Goal: Information Seeking & Learning: Learn about a topic

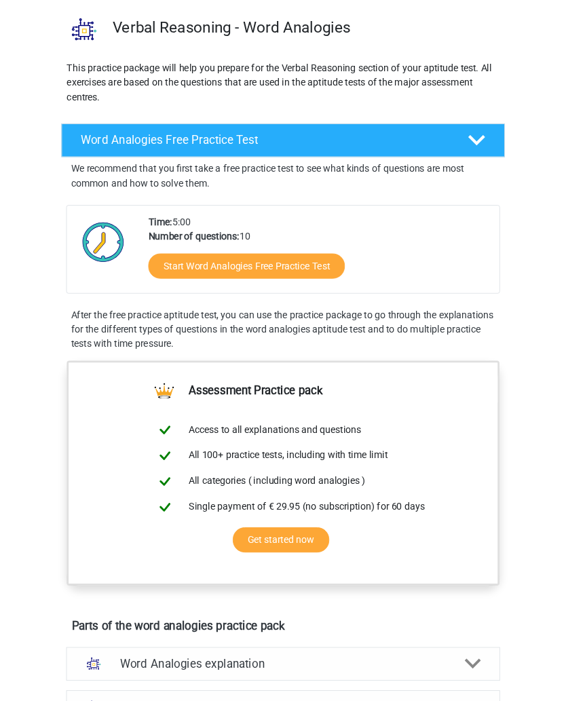
scroll to position [72, 0]
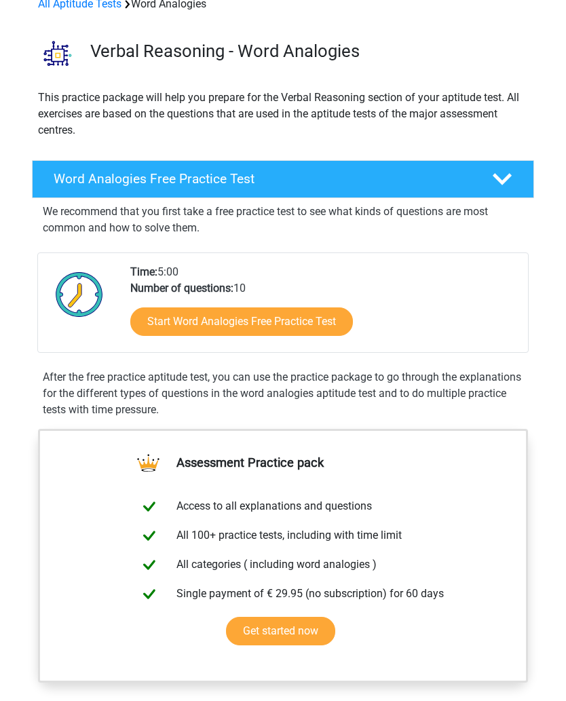
click at [333, 324] on link "Start Word Analogies Free Practice Test" at bounding box center [241, 321] width 223 height 28
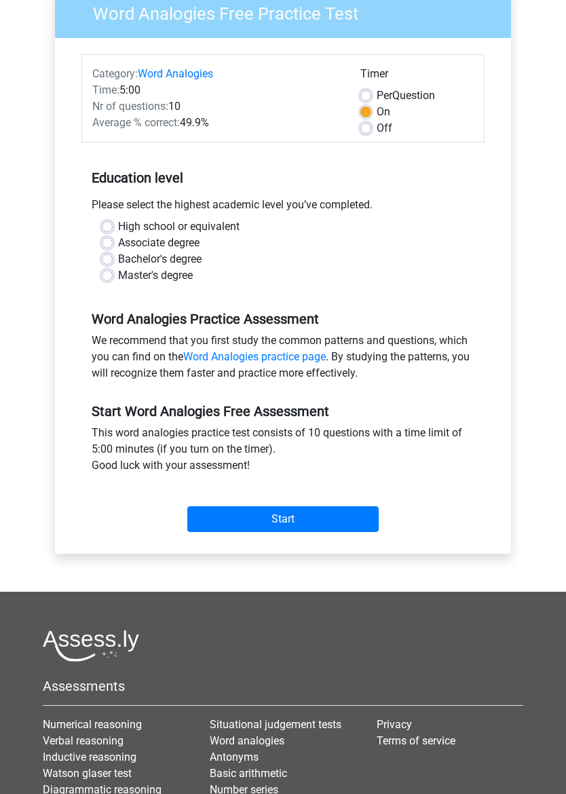
scroll to position [130, 0]
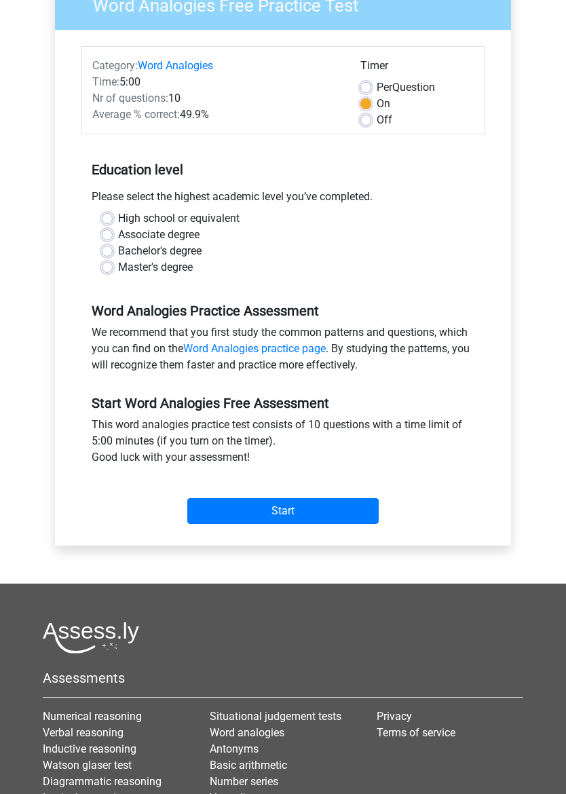
click at [118, 214] on label "High school or equivalent" at bounding box center [178, 219] width 121 height 16
click at [111, 214] on input "High school or equivalent" at bounding box center [107, 218] width 11 height 14
radio input "true"
click at [118, 236] on label "Associate degree" at bounding box center [158, 235] width 81 height 16
click at [104, 236] on input "Associate degree" at bounding box center [107, 234] width 11 height 14
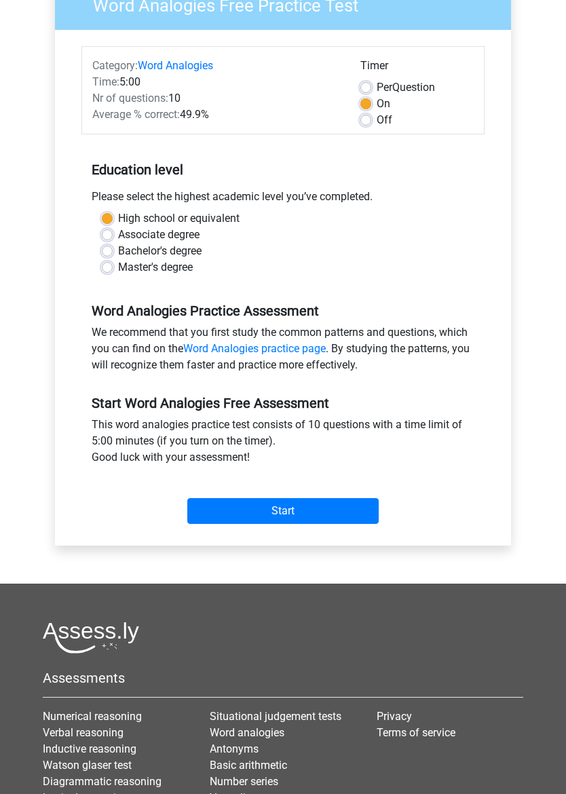
radio input "true"
click at [305, 510] on input "Start" at bounding box center [282, 512] width 191 height 26
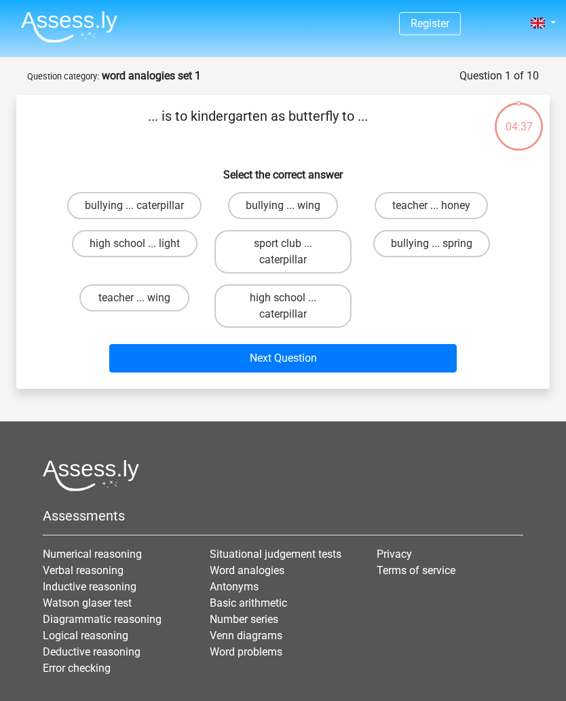
click at [309, 249] on label "sport club ... caterpillar" at bounding box center [283, 251] width 138 height 43
click at [292, 249] on input "sport club ... caterpillar" at bounding box center [287, 248] width 9 height 9
radio input "true"
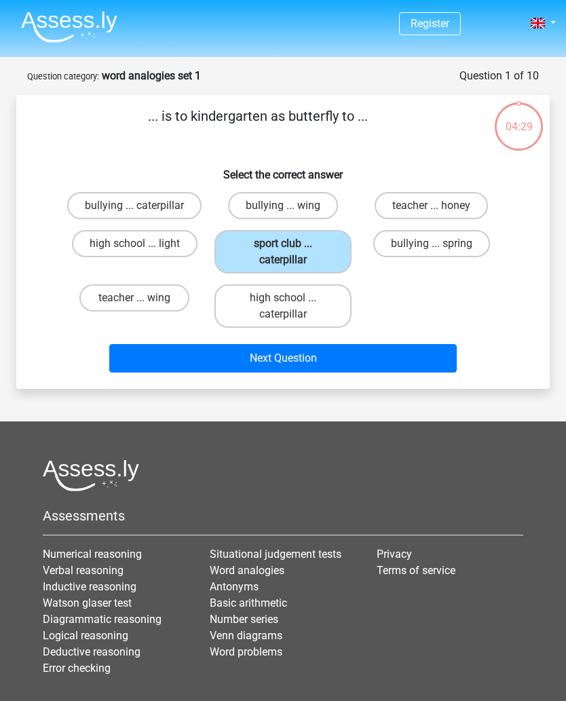
click at [305, 306] on label "high school ... caterpillar" at bounding box center [283, 305] width 138 height 43
click at [292, 306] on input "high school ... caterpillar" at bounding box center [287, 302] width 9 height 9
radio input "true"
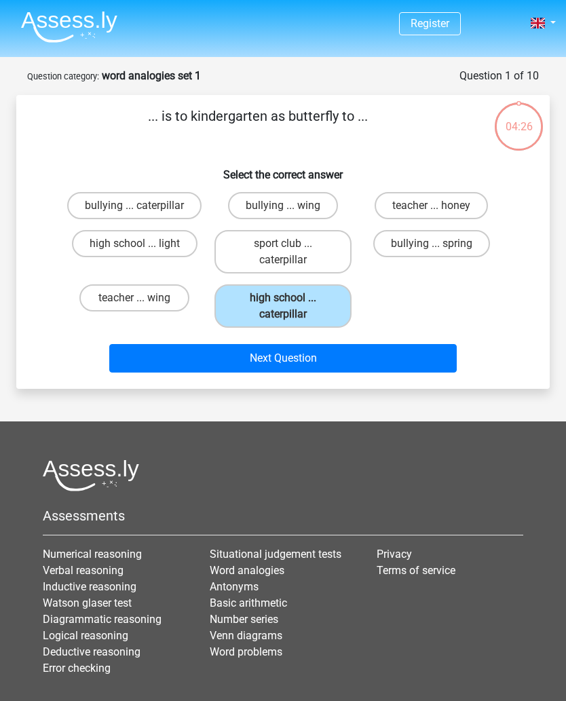
click at [411, 357] on button "Next Question" at bounding box center [282, 358] width 347 height 28
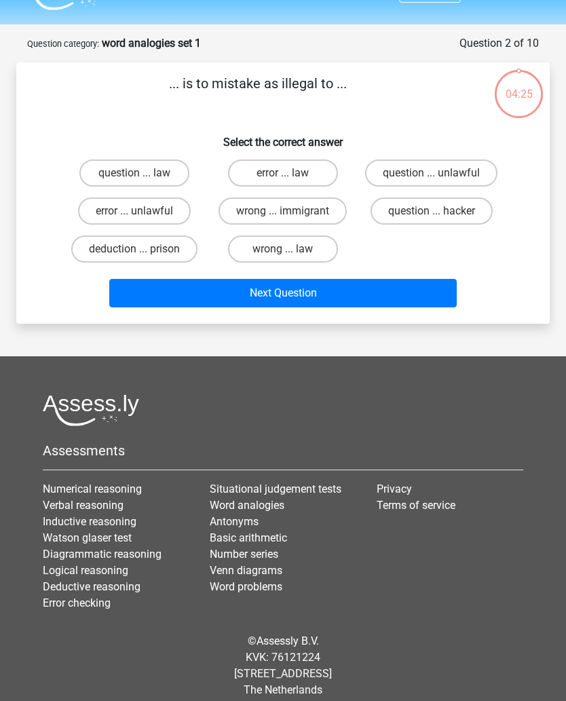
scroll to position [46, 0]
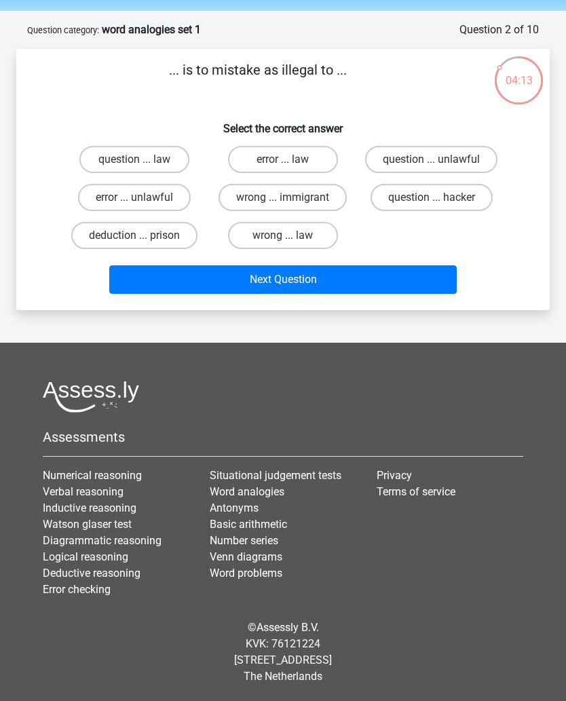
click at [161, 201] on label "error ... unlawful" at bounding box center [134, 197] width 113 height 27
click at [143, 201] on input "error ... unlawful" at bounding box center [138, 201] width 9 height 9
radio input "true"
click at [305, 282] on button "Next Question" at bounding box center [282, 279] width 347 height 28
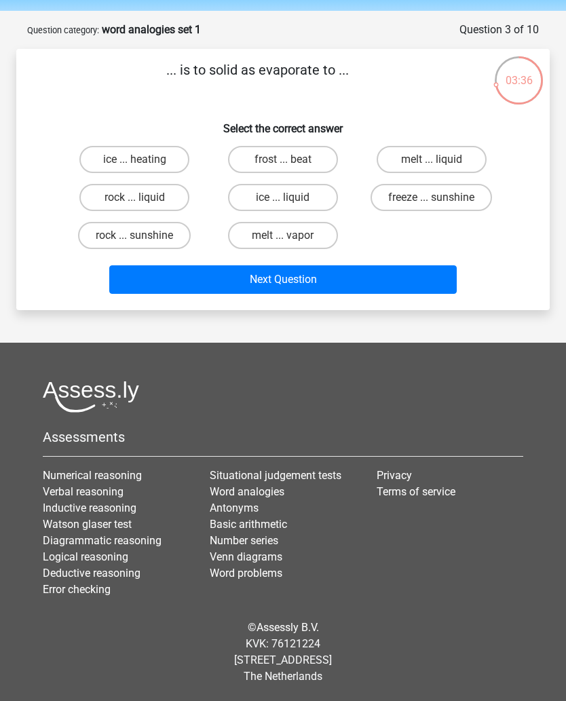
click at [107, 201] on label "rock ... liquid" at bounding box center [134, 197] width 110 height 27
click at [134, 201] on input "rock ... liquid" at bounding box center [138, 201] width 9 height 9
radio input "true"
click at [312, 273] on button "Next Question" at bounding box center [282, 279] width 347 height 28
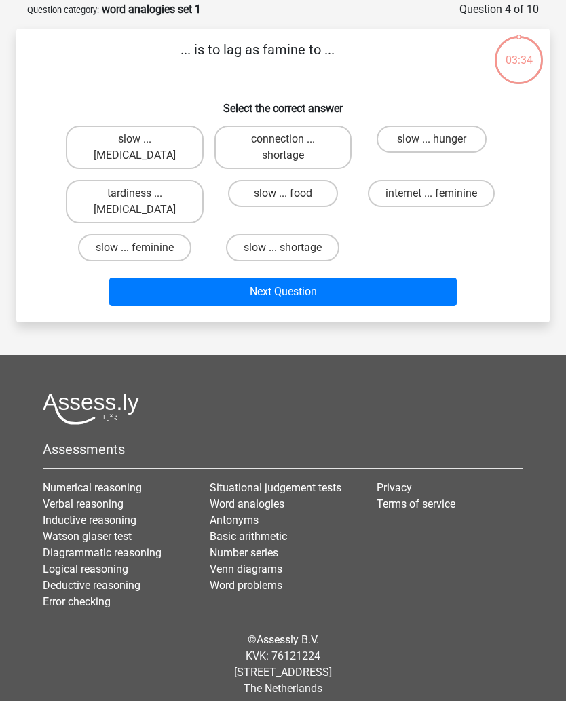
scroll to position [68, 0]
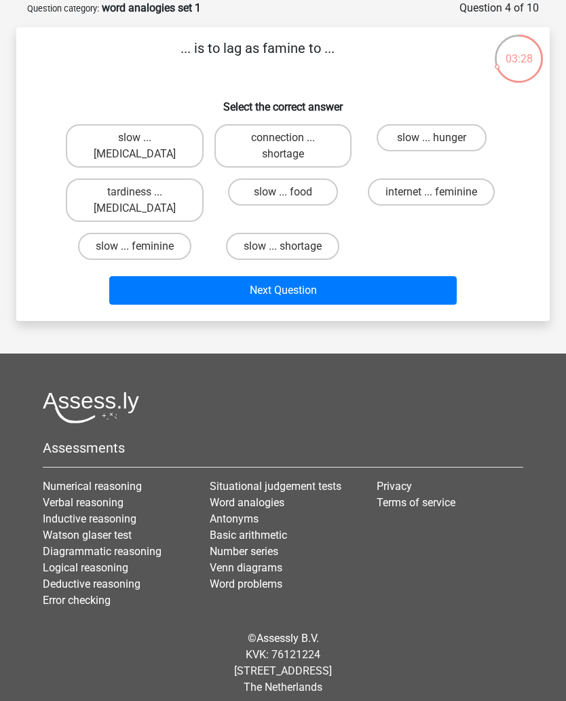
click at [104, 131] on label "slow ... malnutrition" at bounding box center [135, 145] width 138 height 43
click at [134, 138] on input "slow ... malnutrition" at bounding box center [138, 142] width 9 height 9
radio input "true"
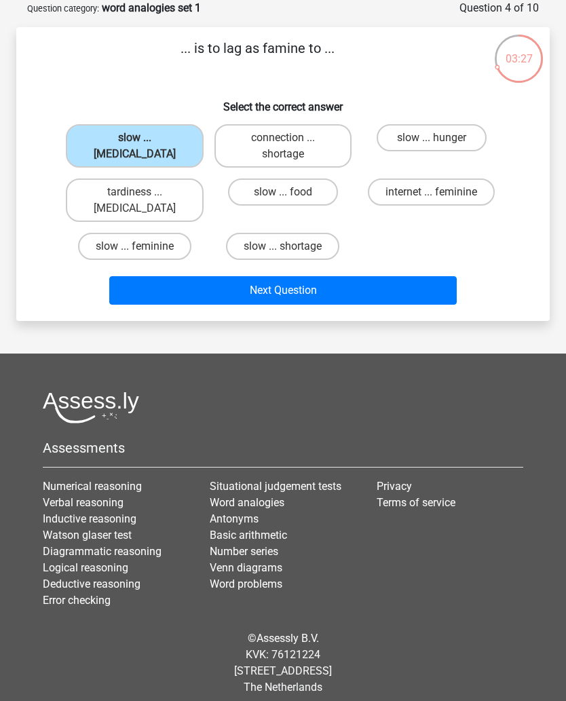
click at [235, 291] on button "Next Question" at bounding box center [282, 290] width 347 height 28
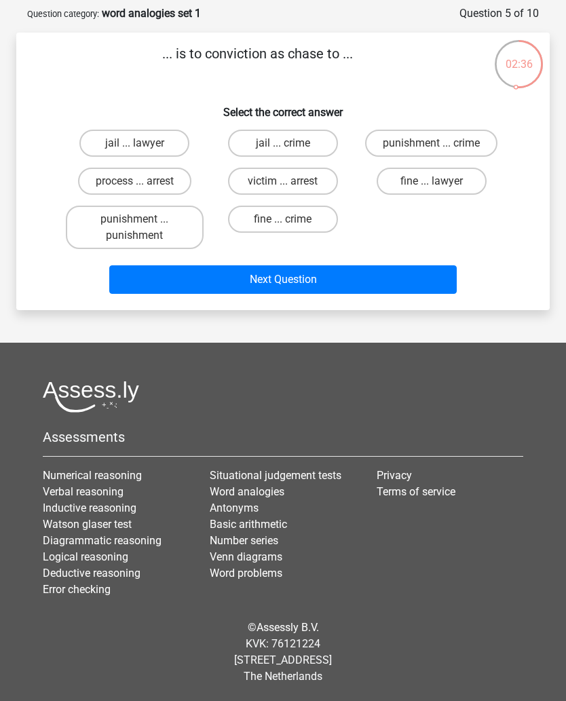
click at [300, 156] on label "jail ... crime" at bounding box center [283, 143] width 110 height 27
click at [292, 152] on input "jail ... crime" at bounding box center [287, 147] width 9 height 9
radio input "true"
click at [321, 277] on button "Next Question" at bounding box center [282, 279] width 347 height 28
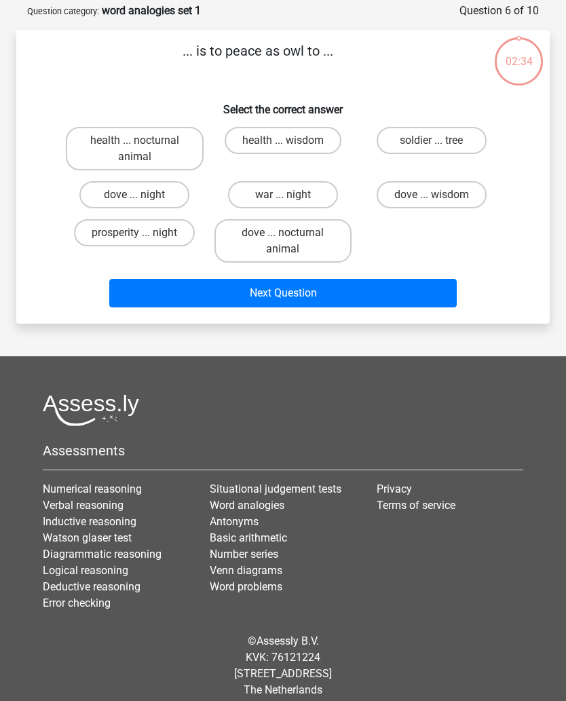
scroll to position [68, 0]
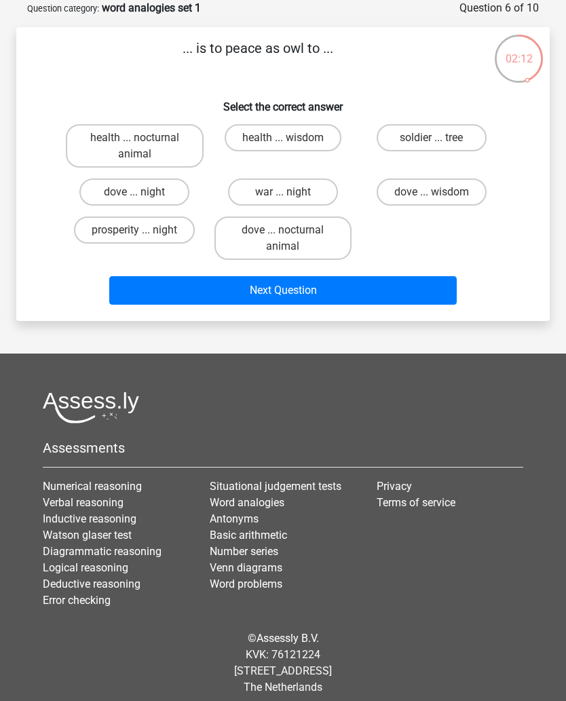
click at [448, 187] on label "dove ... wisdom" at bounding box center [431, 191] width 110 height 27
click at [440, 192] on input "dove ... wisdom" at bounding box center [435, 196] width 9 height 9
radio input "true"
click at [307, 290] on button "Next Question" at bounding box center [282, 290] width 347 height 28
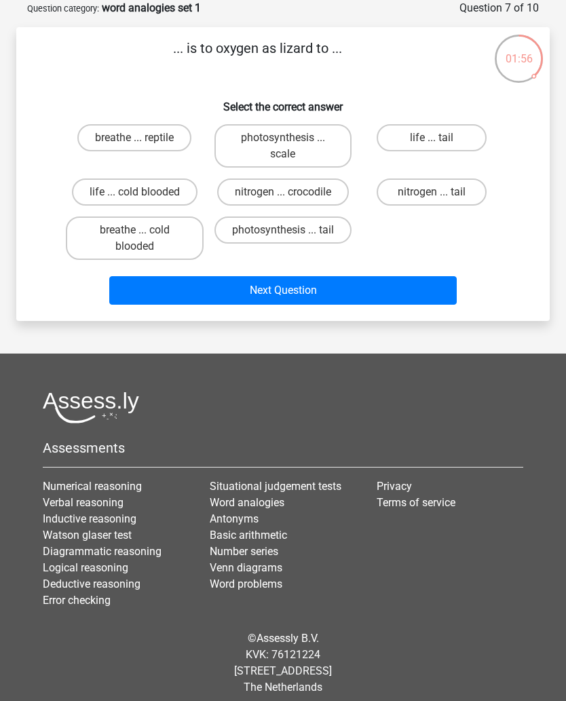
click at [109, 138] on label "breathe ... reptile" at bounding box center [134, 137] width 114 height 27
click at [134, 138] on input "breathe ... reptile" at bounding box center [138, 142] width 9 height 9
radio input "true"
click at [345, 292] on button "Next Question" at bounding box center [282, 290] width 347 height 28
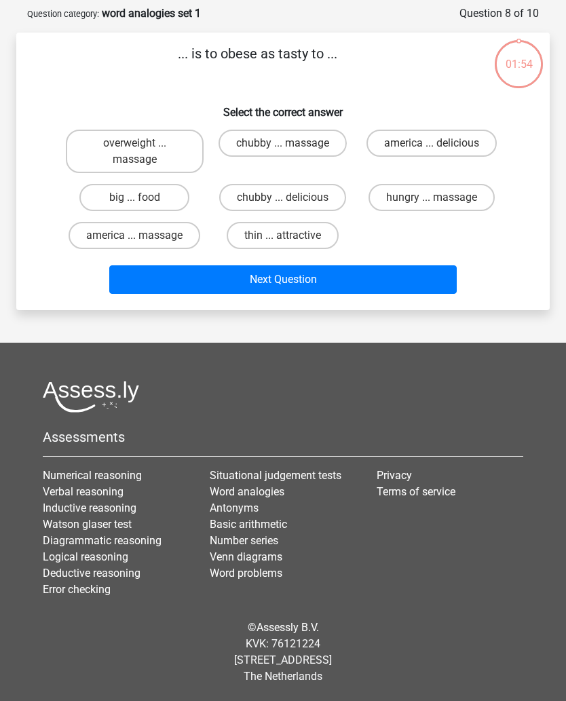
scroll to position [62, 0]
click at [315, 197] on label "chubby ... delicious" at bounding box center [282, 197] width 127 height 27
click at [292, 197] on input "chubby ... delicious" at bounding box center [287, 201] width 9 height 9
radio input "true"
click at [315, 284] on button "Next Question" at bounding box center [282, 279] width 347 height 28
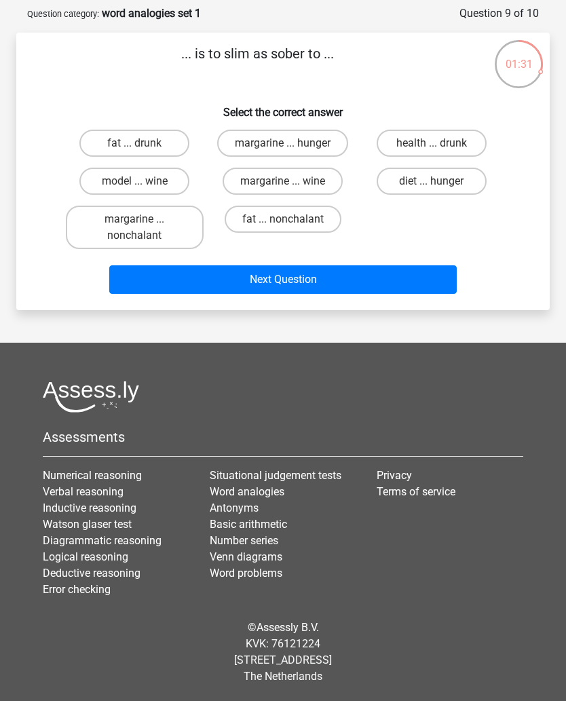
click at [123, 143] on label "fat ... drunk" at bounding box center [134, 143] width 110 height 27
click at [134, 143] on input "fat ... drunk" at bounding box center [138, 147] width 9 height 9
radio input "true"
click at [322, 280] on button "Next Question" at bounding box center [282, 279] width 347 height 28
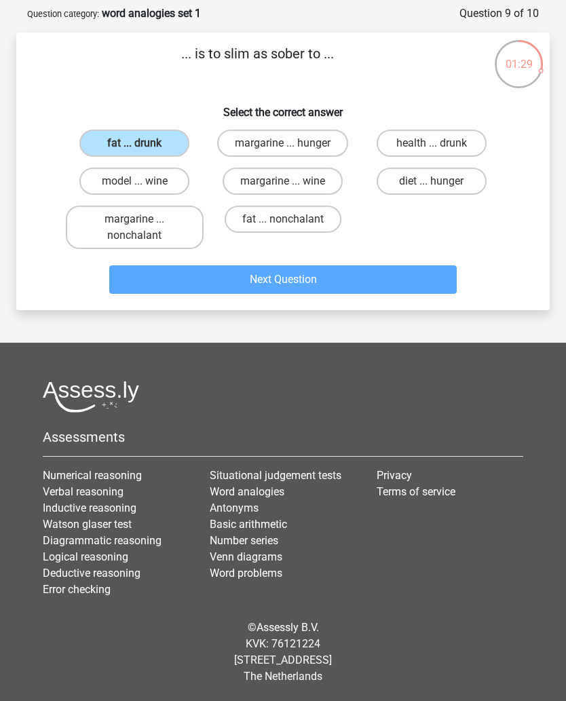
scroll to position [46, 0]
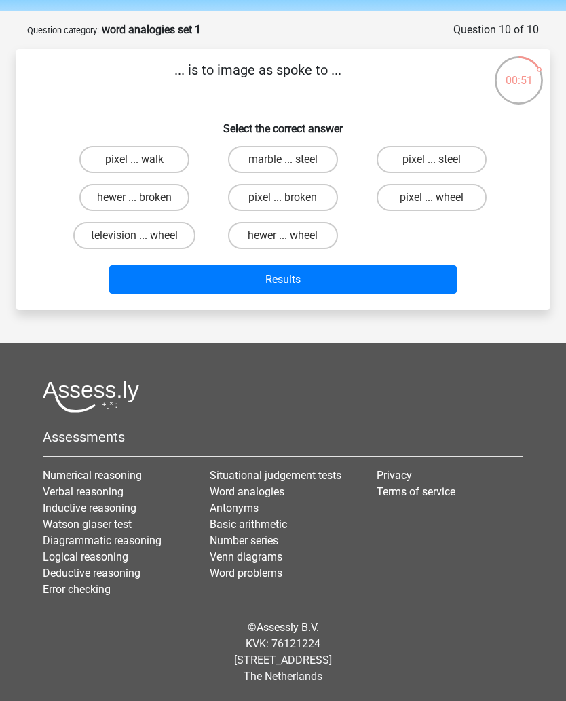
click at [436, 200] on input "pixel ... wheel" at bounding box center [435, 201] width 9 height 9
radio input "true"
click at [312, 279] on button "Results" at bounding box center [282, 279] width 347 height 28
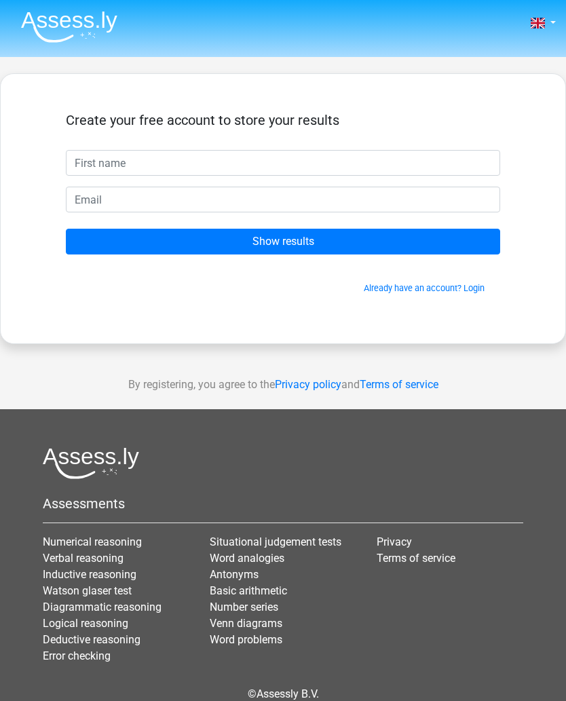
click at [94, 241] on input "Show results" at bounding box center [283, 242] width 434 height 26
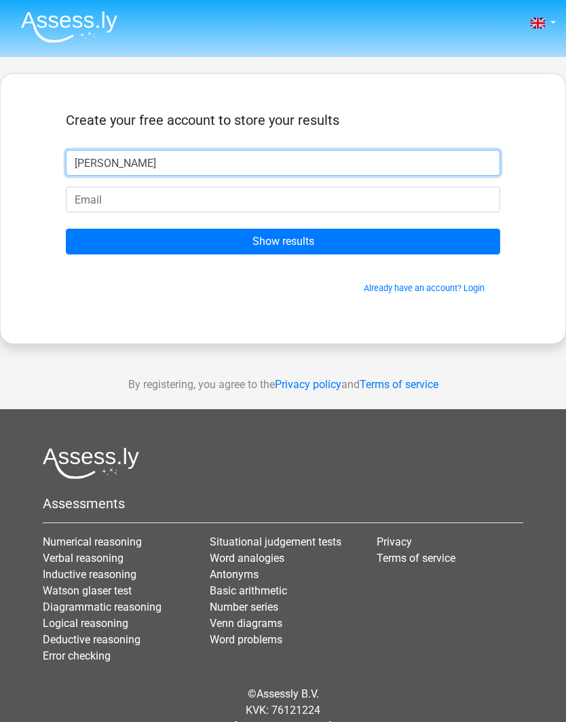
type input "Mick"
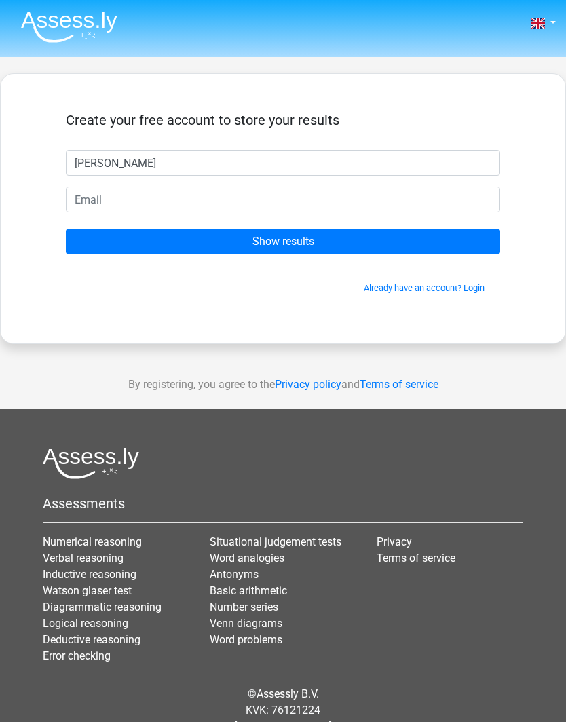
click at [312, 244] on input "Show results" at bounding box center [283, 242] width 434 height 26
type input "emgee835@msn.com"
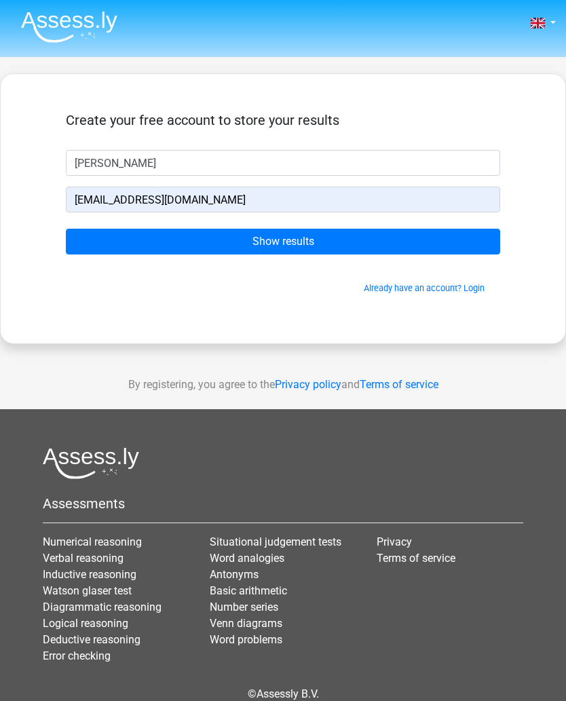
click at [301, 239] on input "Show results" at bounding box center [283, 242] width 434 height 26
click at [96, 239] on input "Show results" at bounding box center [283, 242] width 434 height 26
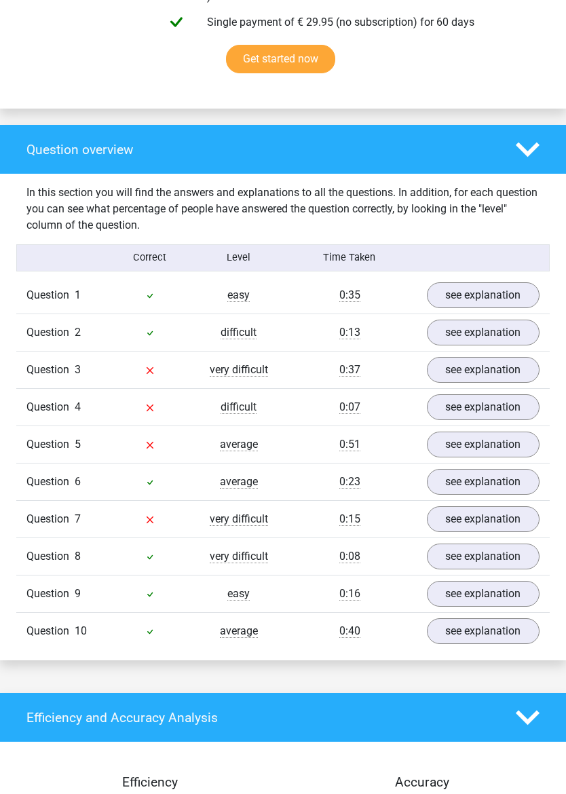
scroll to position [900, 0]
click at [509, 364] on link "see explanation" at bounding box center [483, 370] width 113 height 26
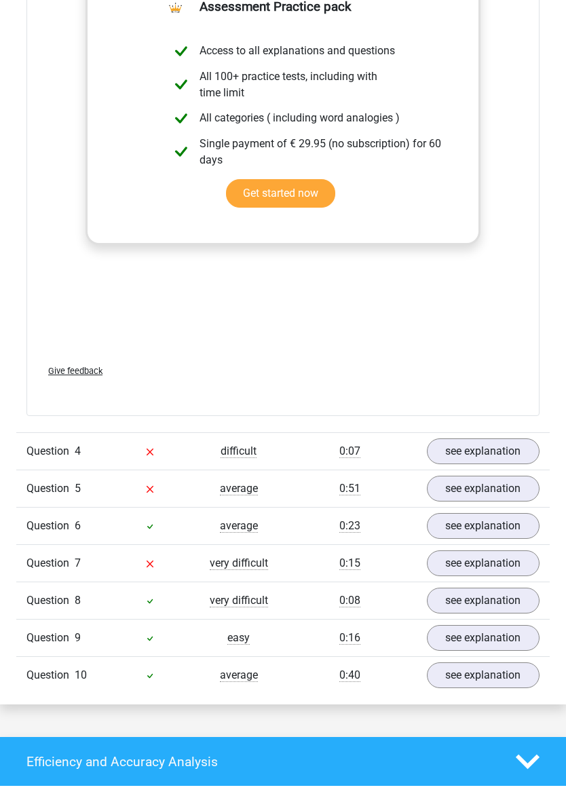
scroll to position [1582, 0]
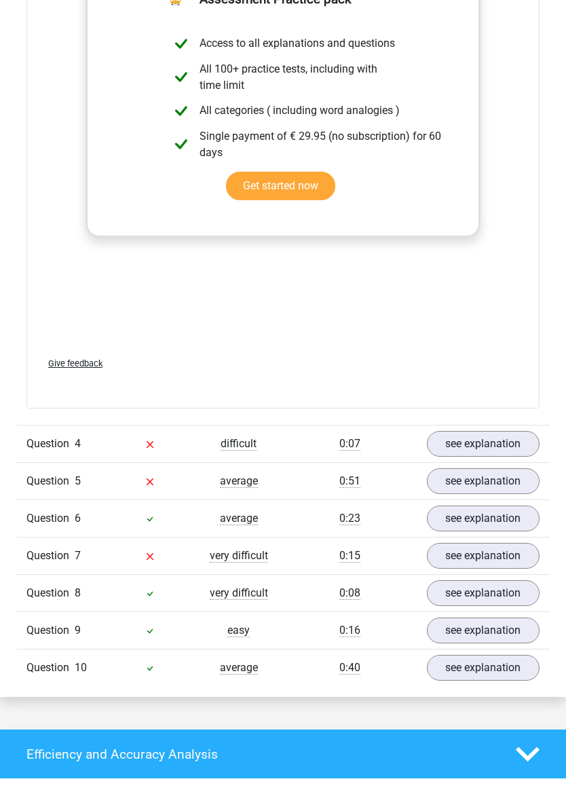
click at [313, 445] on div "0:07" at bounding box center [350, 444] width 134 height 16
click at [497, 444] on link "see explanation" at bounding box center [483, 444] width 113 height 26
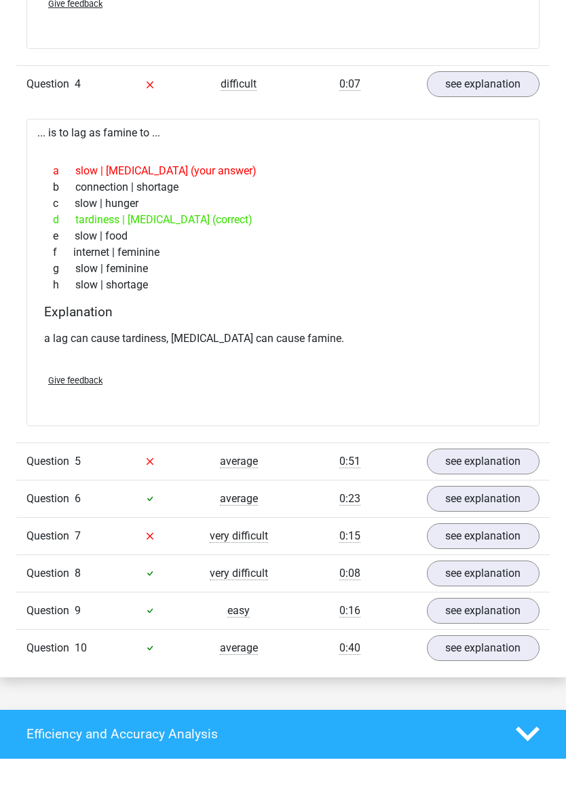
scroll to position [1942, 0]
click at [492, 465] on link "see explanation" at bounding box center [483, 461] width 113 height 26
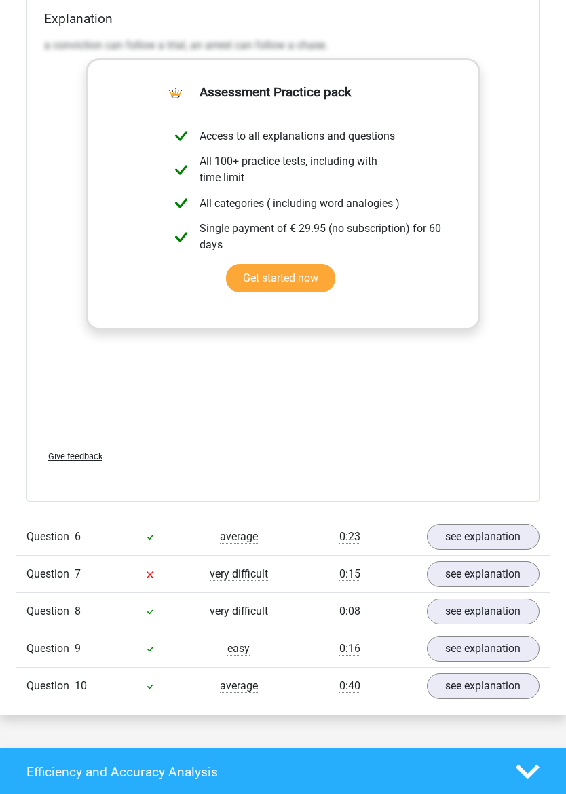
scroll to position [2623, 0]
click at [480, 573] on link "see explanation" at bounding box center [483, 574] width 113 height 26
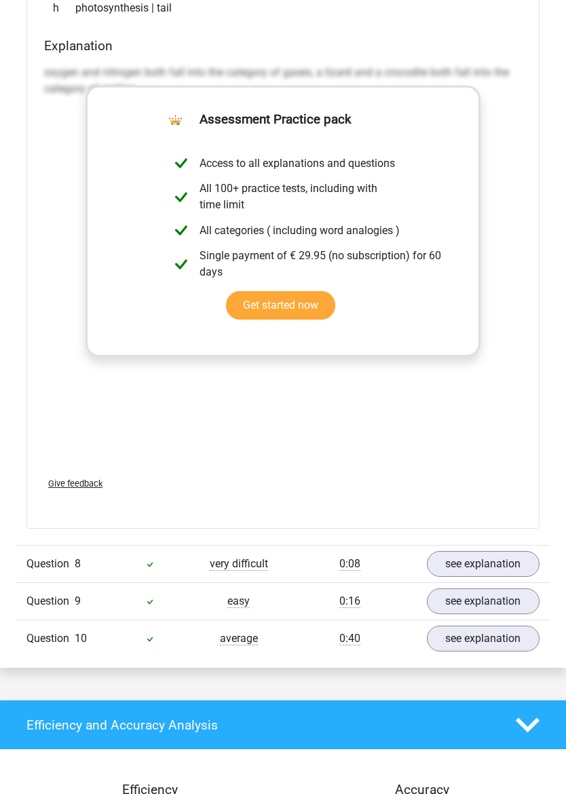
scroll to position [3390, 0]
click at [484, 559] on link "see explanation" at bounding box center [483, 564] width 113 height 26
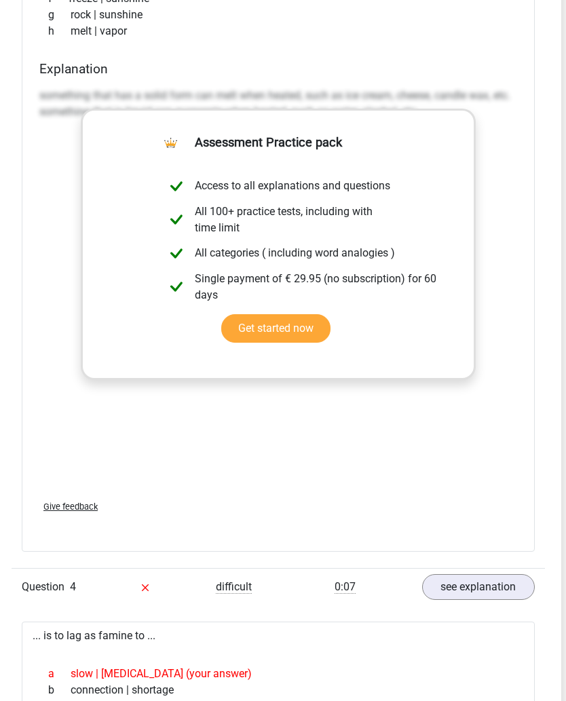
scroll to position [1437, 5]
